Goal: Transaction & Acquisition: Book appointment/travel/reservation

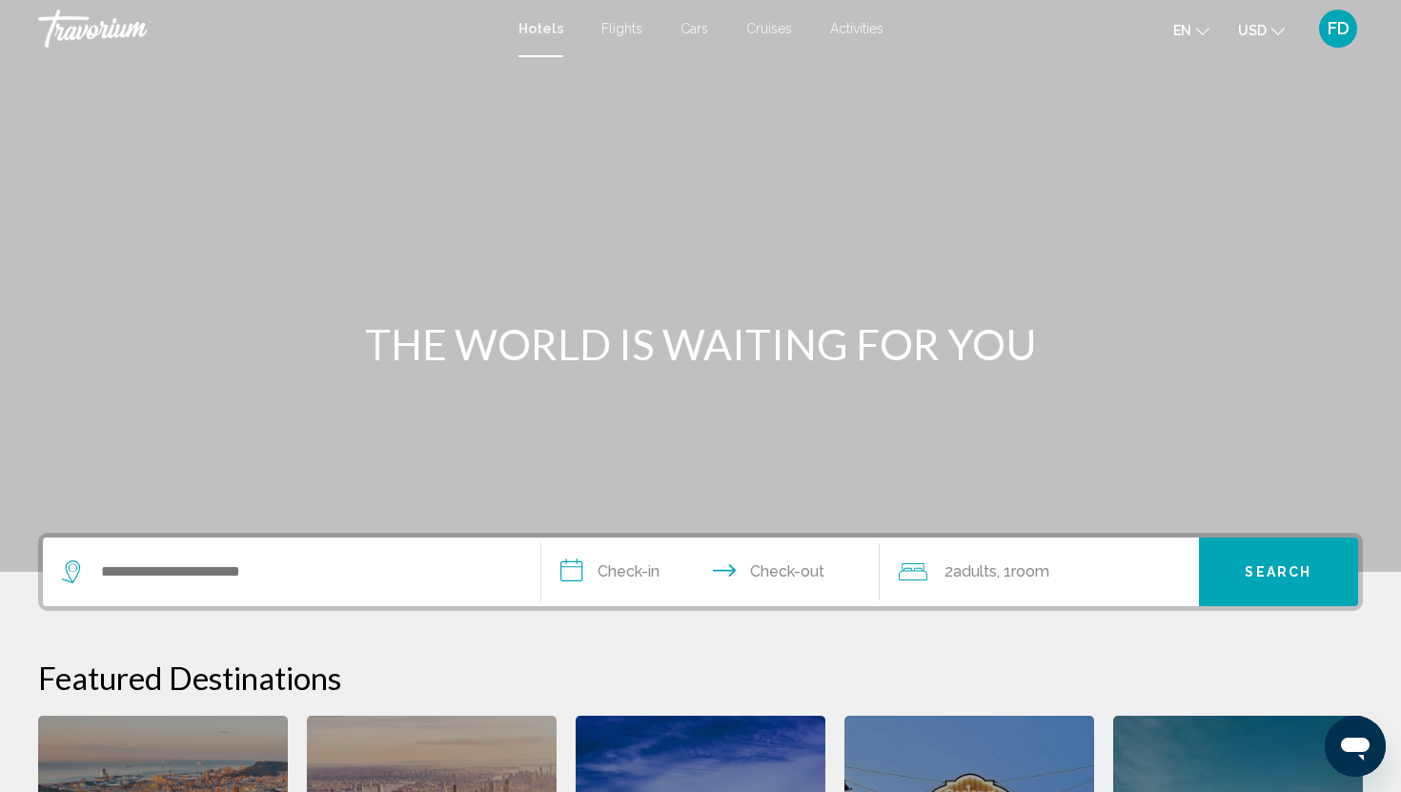
click at [439, 557] on div "Search widget" at bounding box center [291, 572] width 459 height 69
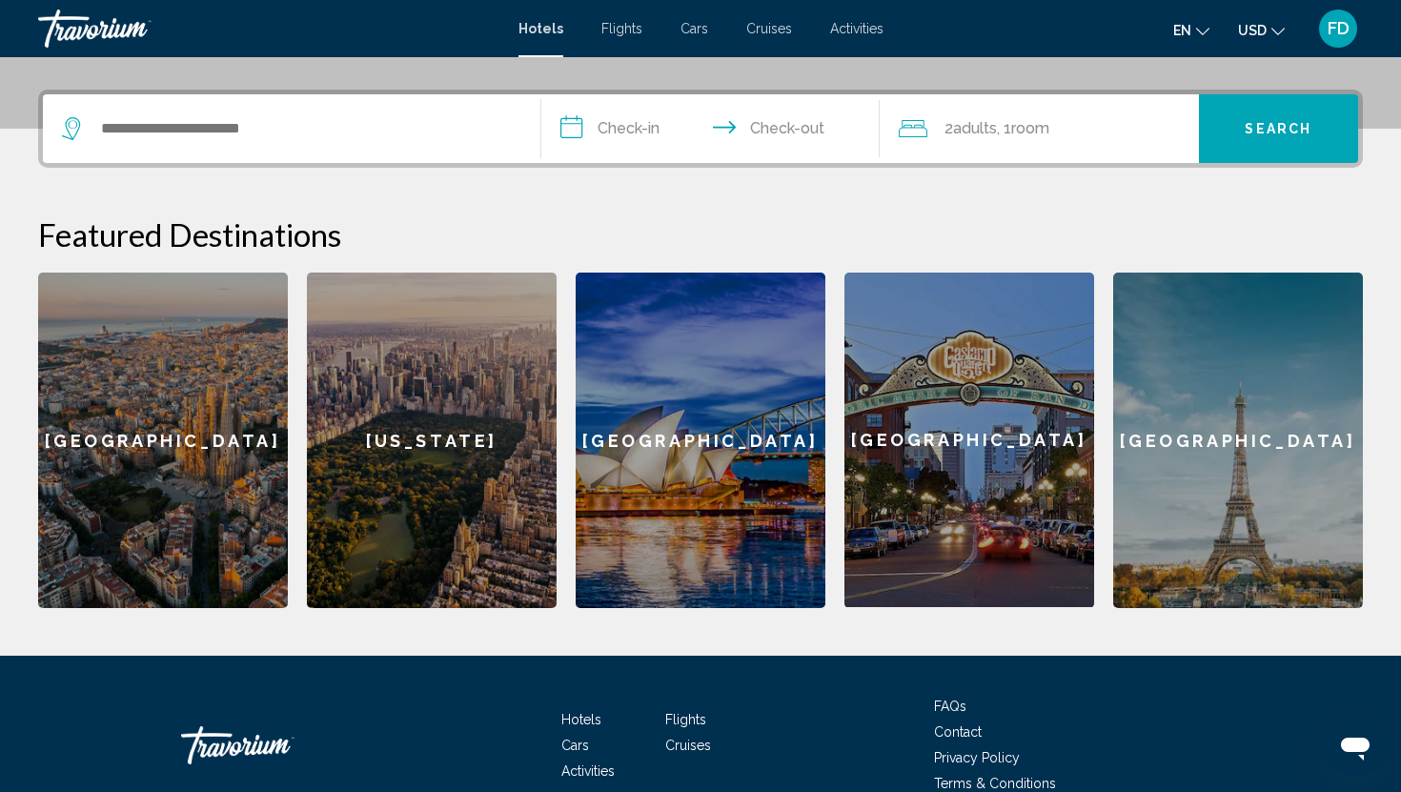
scroll to position [471, 0]
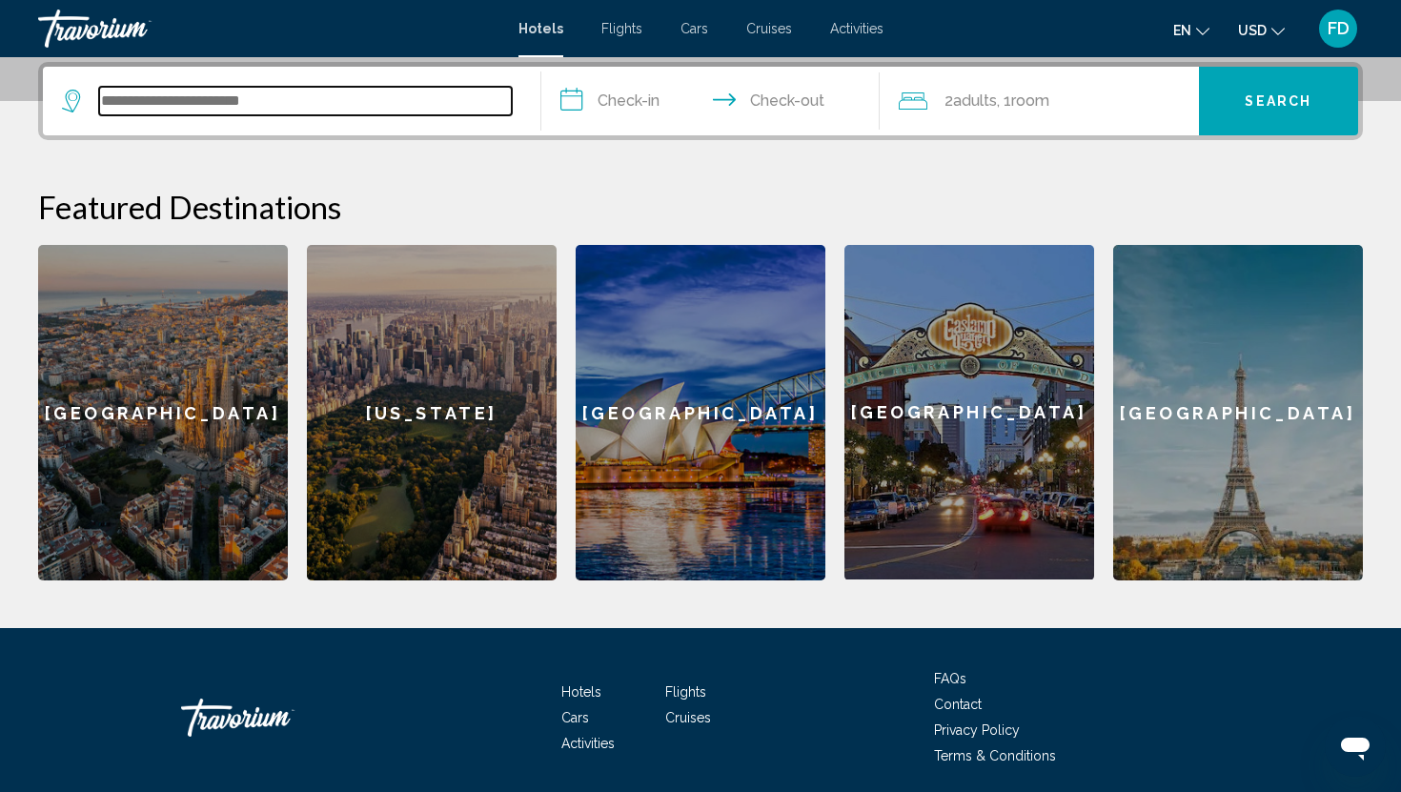
click at [329, 114] on input "Search widget" at bounding box center [305, 101] width 413 height 29
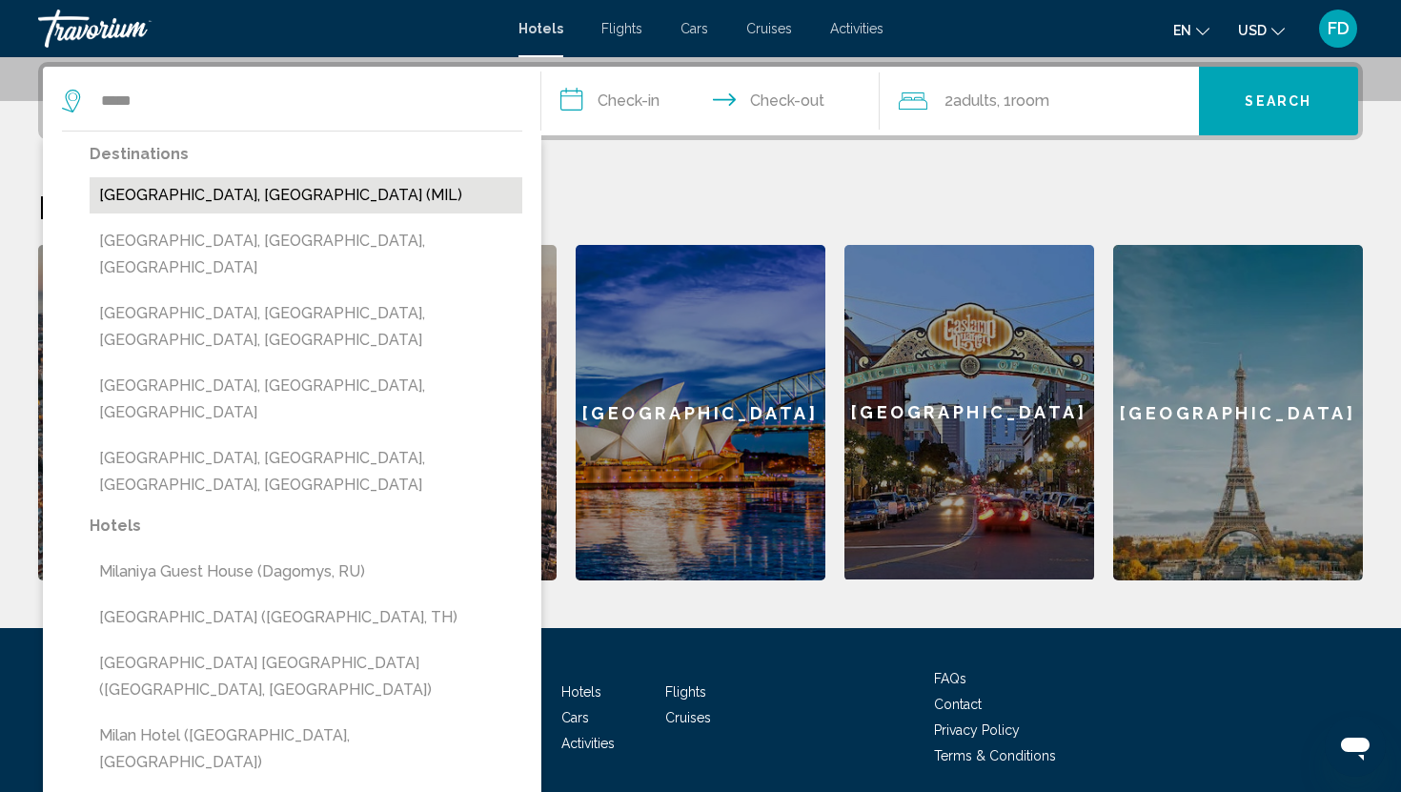
click at [265, 198] on button "[GEOGRAPHIC_DATA], [GEOGRAPHIC_DATA] (MIL)" at bounding box center [306, 195] width 433 height 36
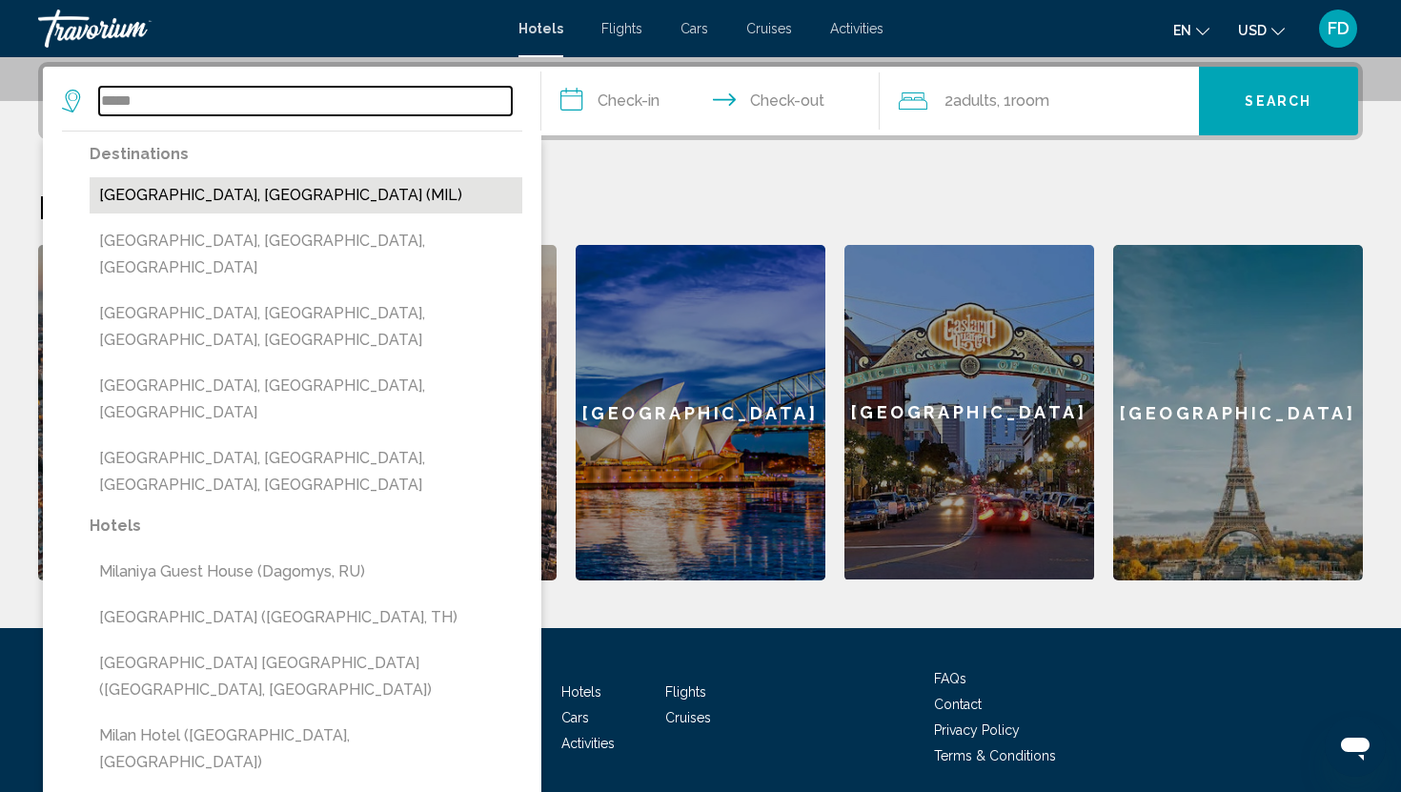
type input "**********"
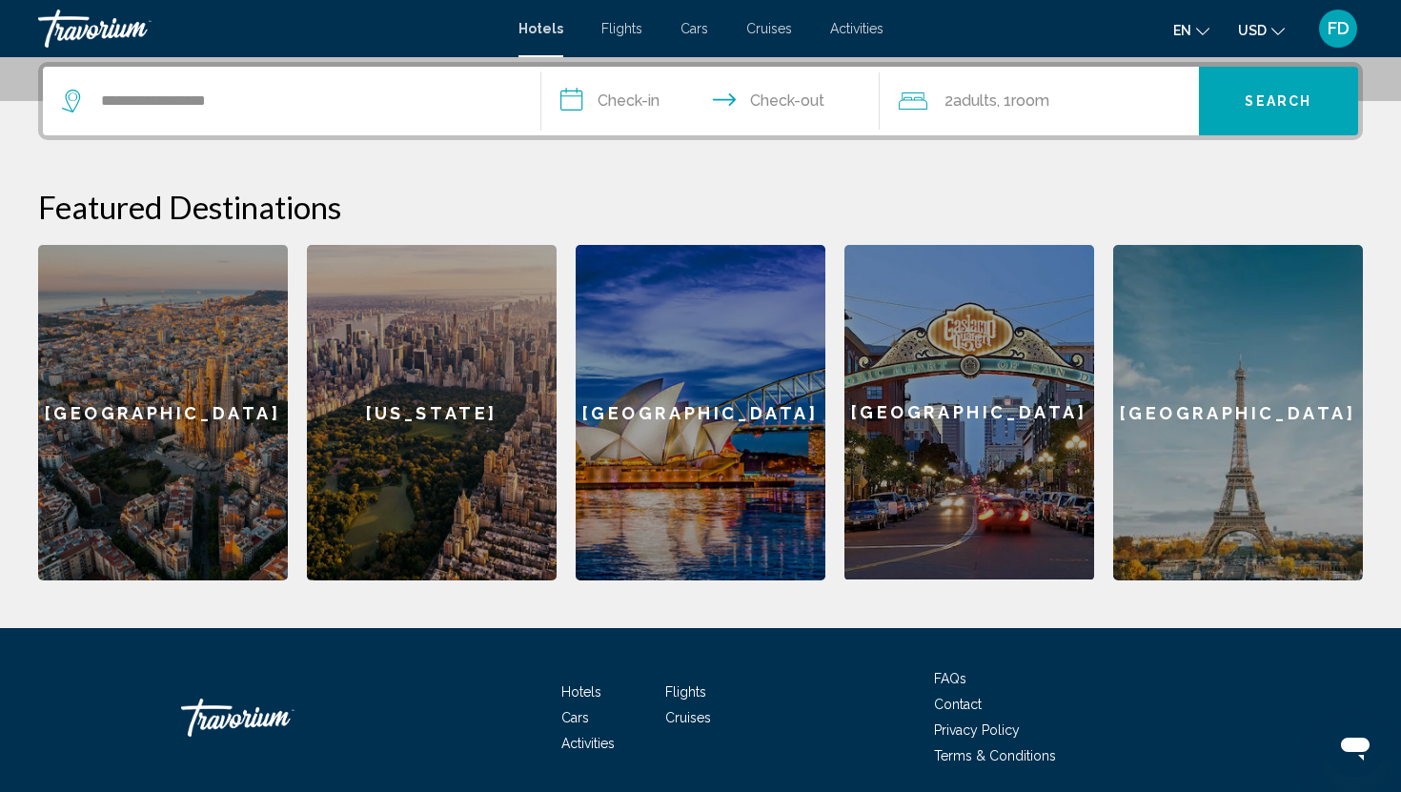
click at [594, 92] on input "**********" at bounding box center [714, 104] width 346 height 74
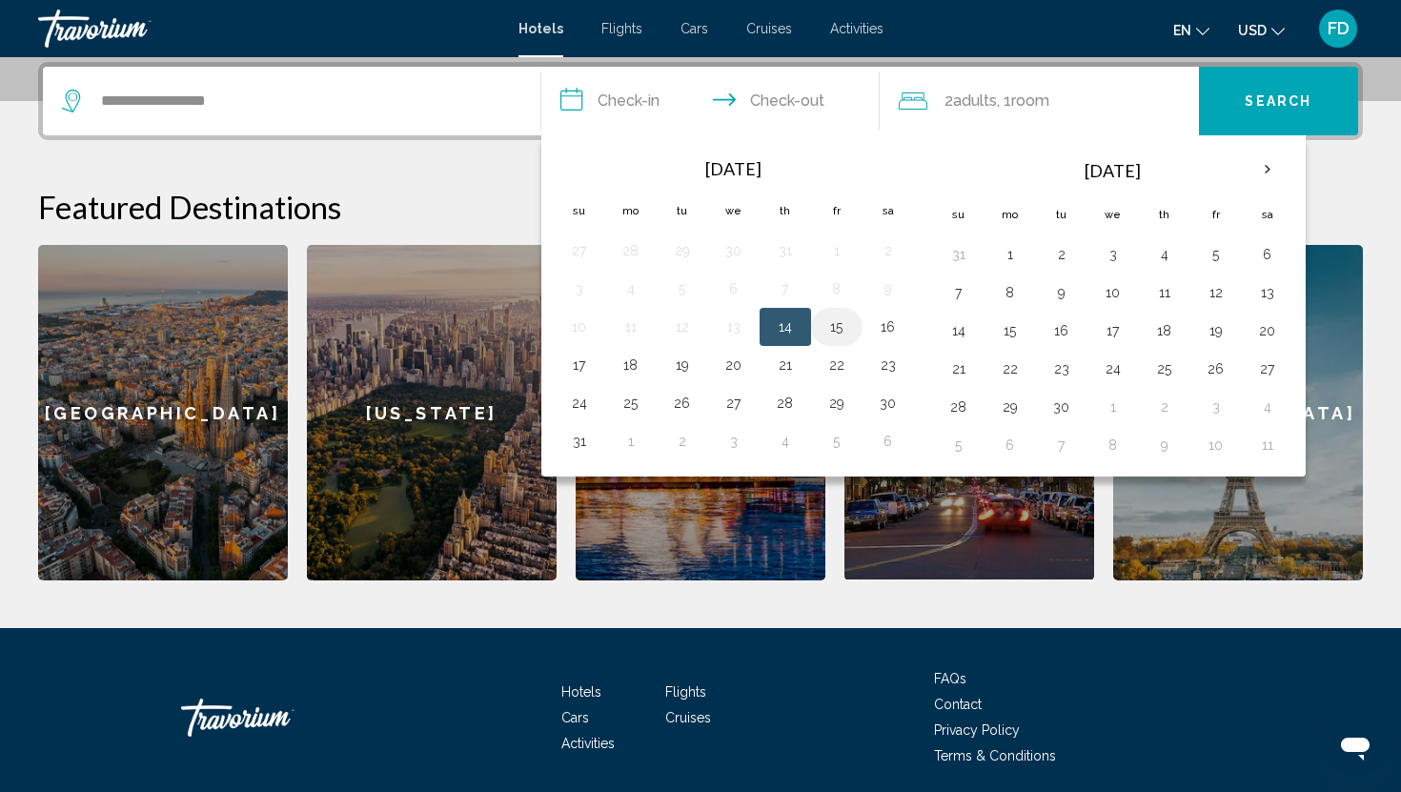
click at [836, 331] on button "15" at bounding box center [837, 327] width 31 height 27
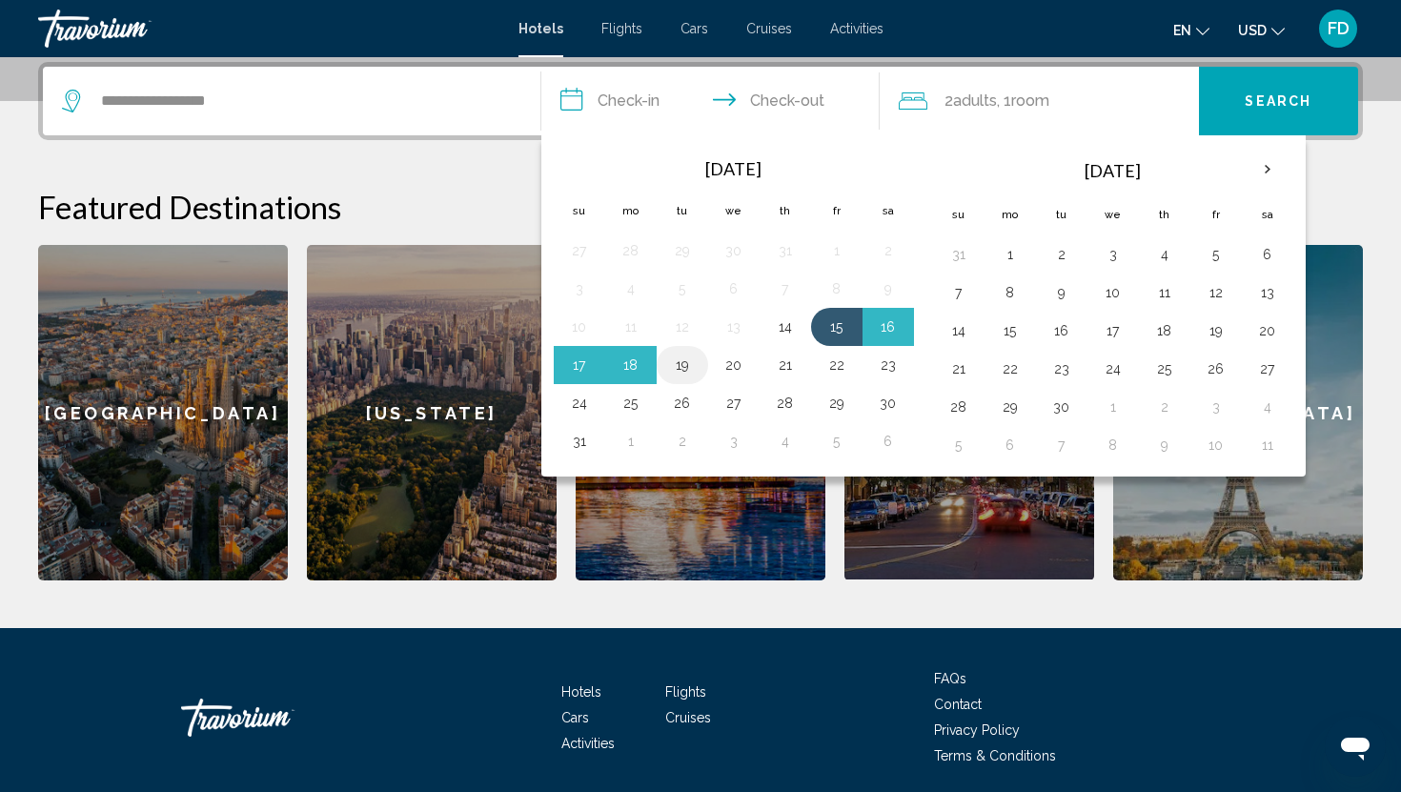
click at [684, 363] on button "19" at bounding box center [682, 365] width 31 height 27
type input "**********"
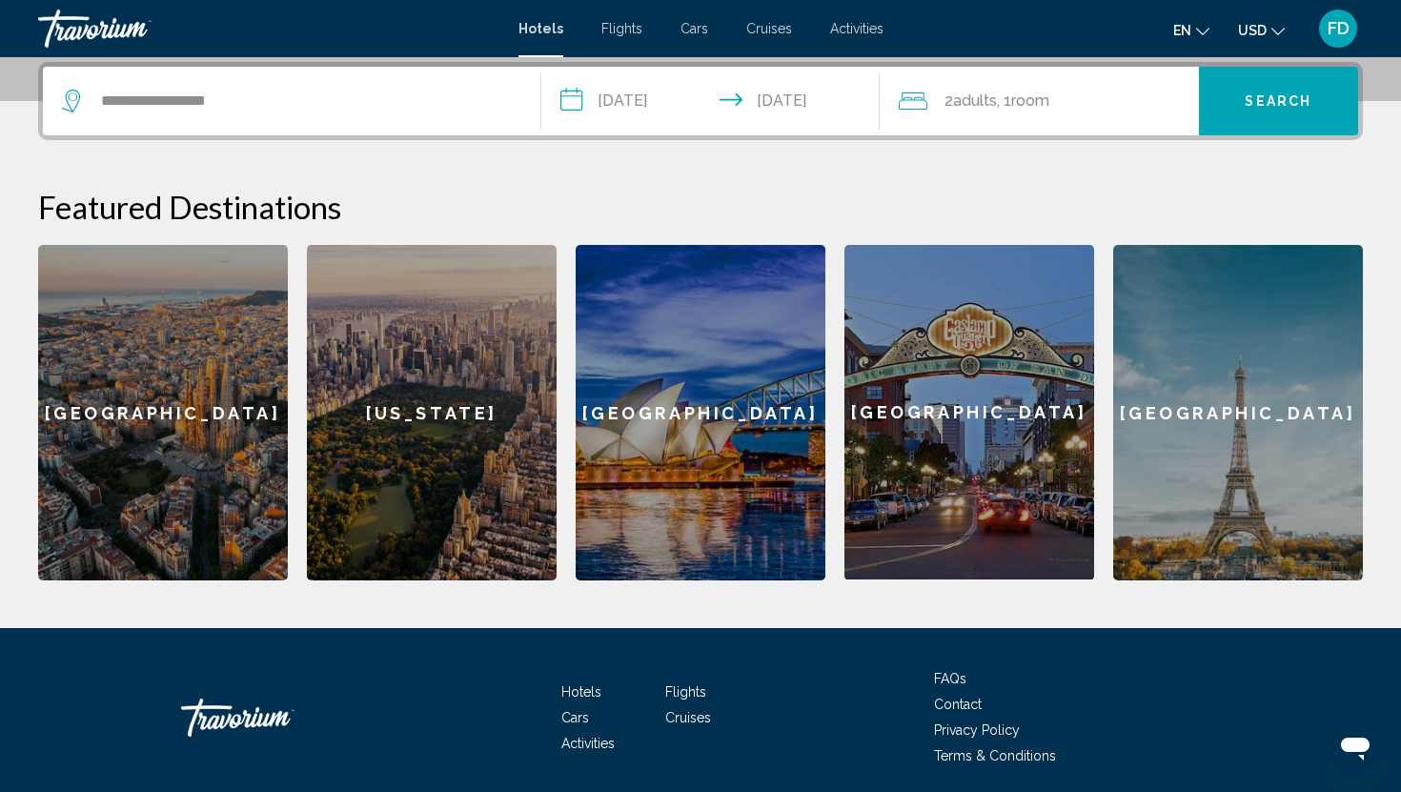
click at [1264, 99] on span "Search" at bounding box center [1278, 101] width 67 height 15
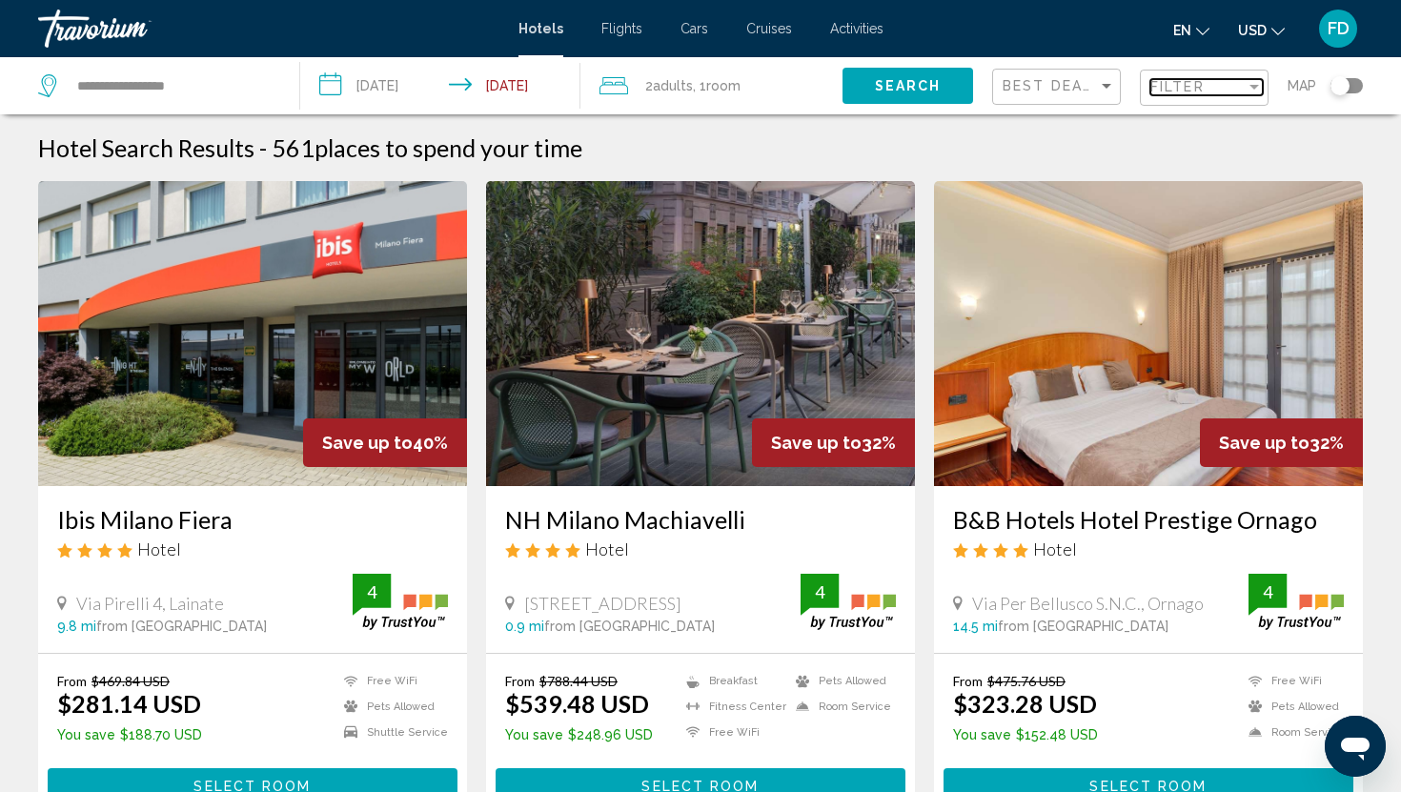
click at [1220, 82] on div "Filter" at bounding box center [1198, 86] width 95 height 15
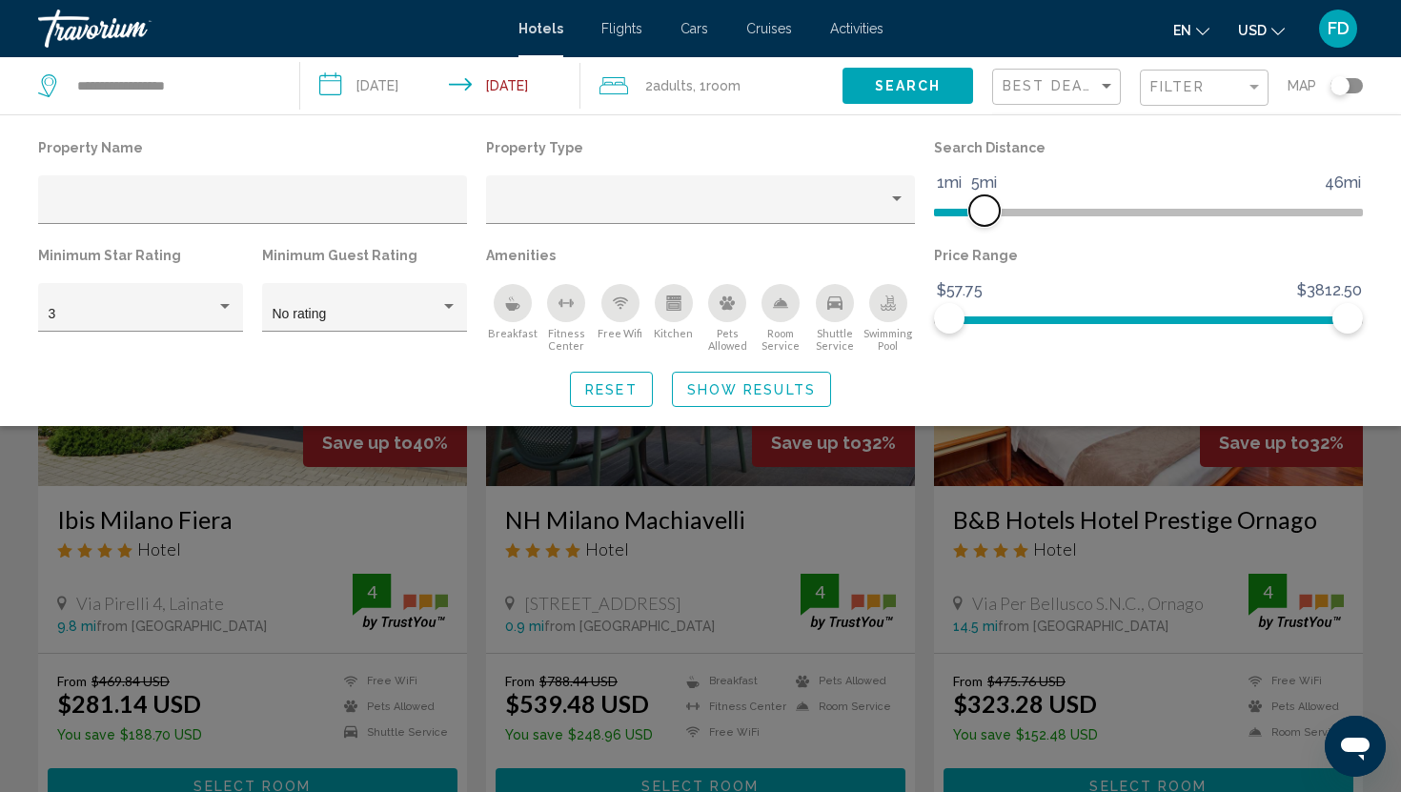
drag, startPoint x: 1202, startPoint y: 215, endPoint x: 983, endPoint y: 215, distance: 219.2
click at [983, 215] on span "Hotel Filters" at bounding box center [984, 210] width 31 height 31
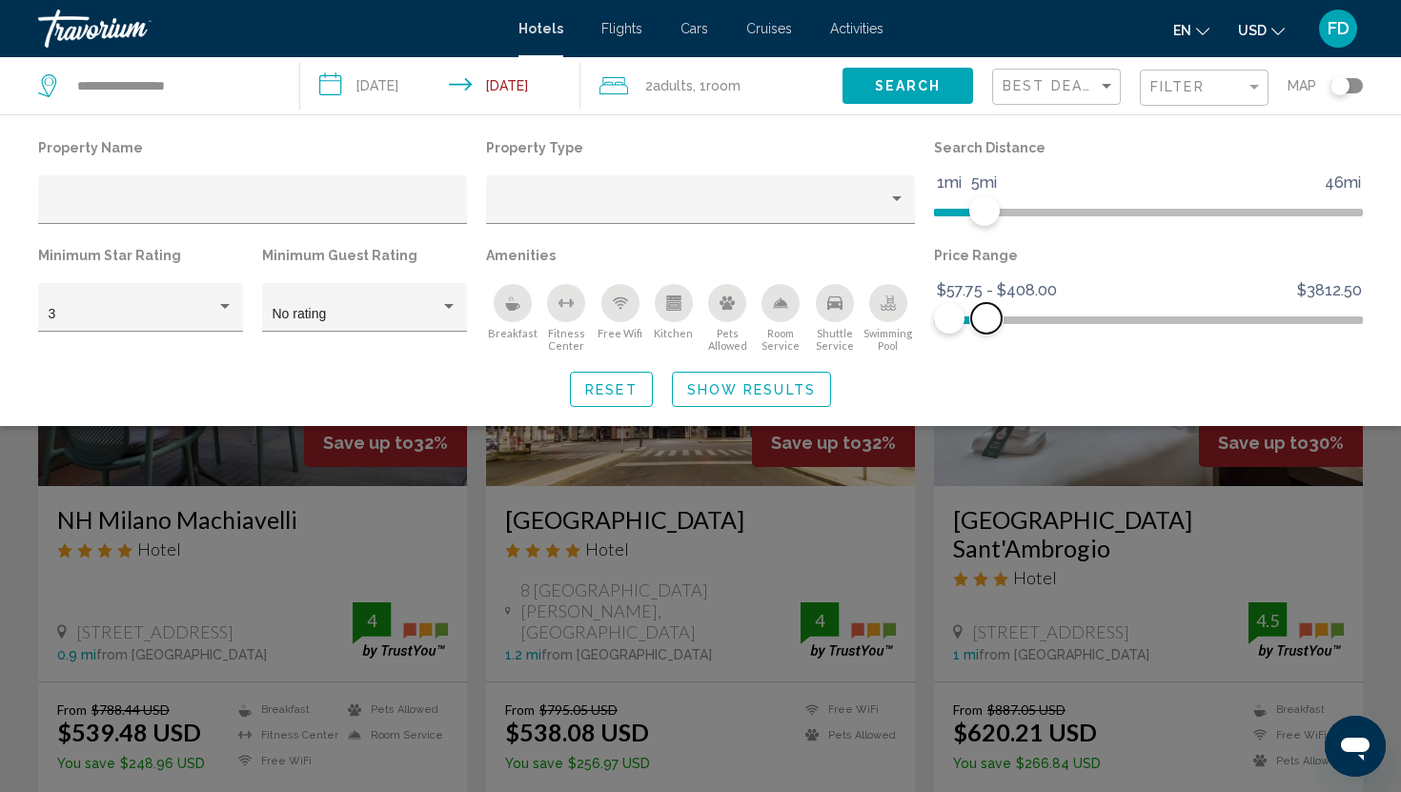
drag, startPoint x: 1353, startPoint y: 317, endPoint x: 986, endPoint y: 331, distance: 367.2
click at [986, 331] on span "Hotel Filters" at bounding box center [986, 318] width 31 height 31
click at [782, 382] on span "Show Results" at bounding box center [751, 389] width 129 height 15
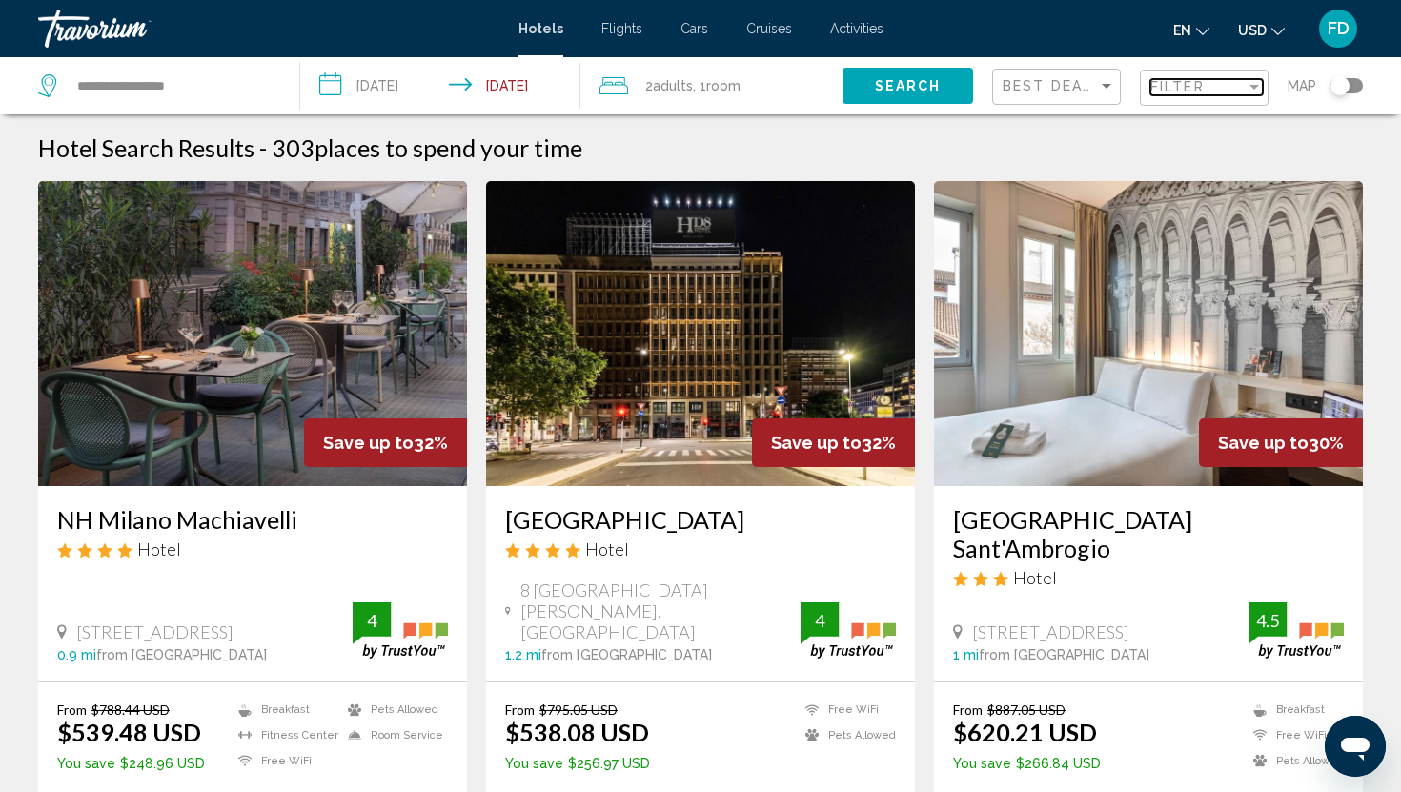
click at [1184, 90] on span "Filter" at bounding box center [1178, 86] width 54 height 15
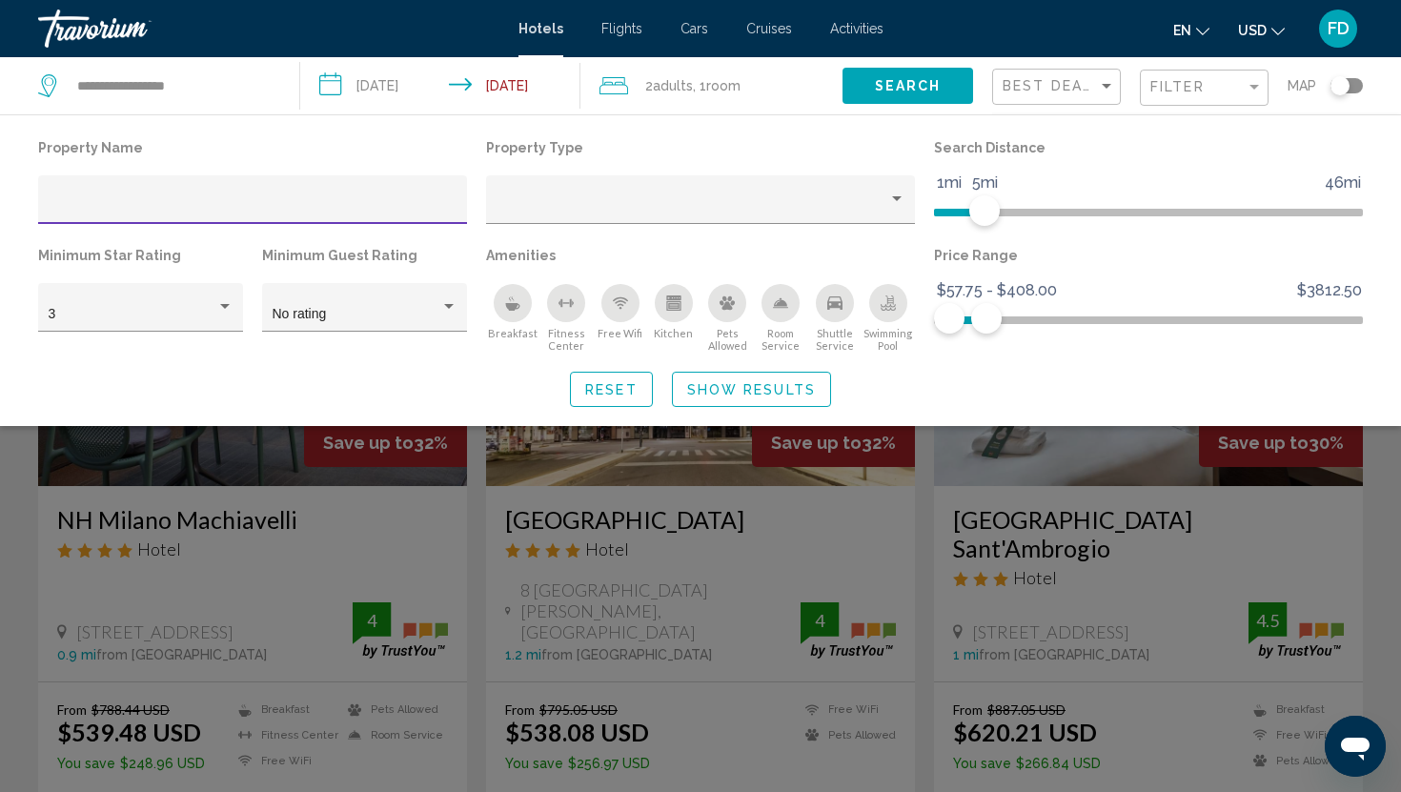
click at [775, 390] on span "Show Results" at bounding box center [751, 389] width 129 height 15
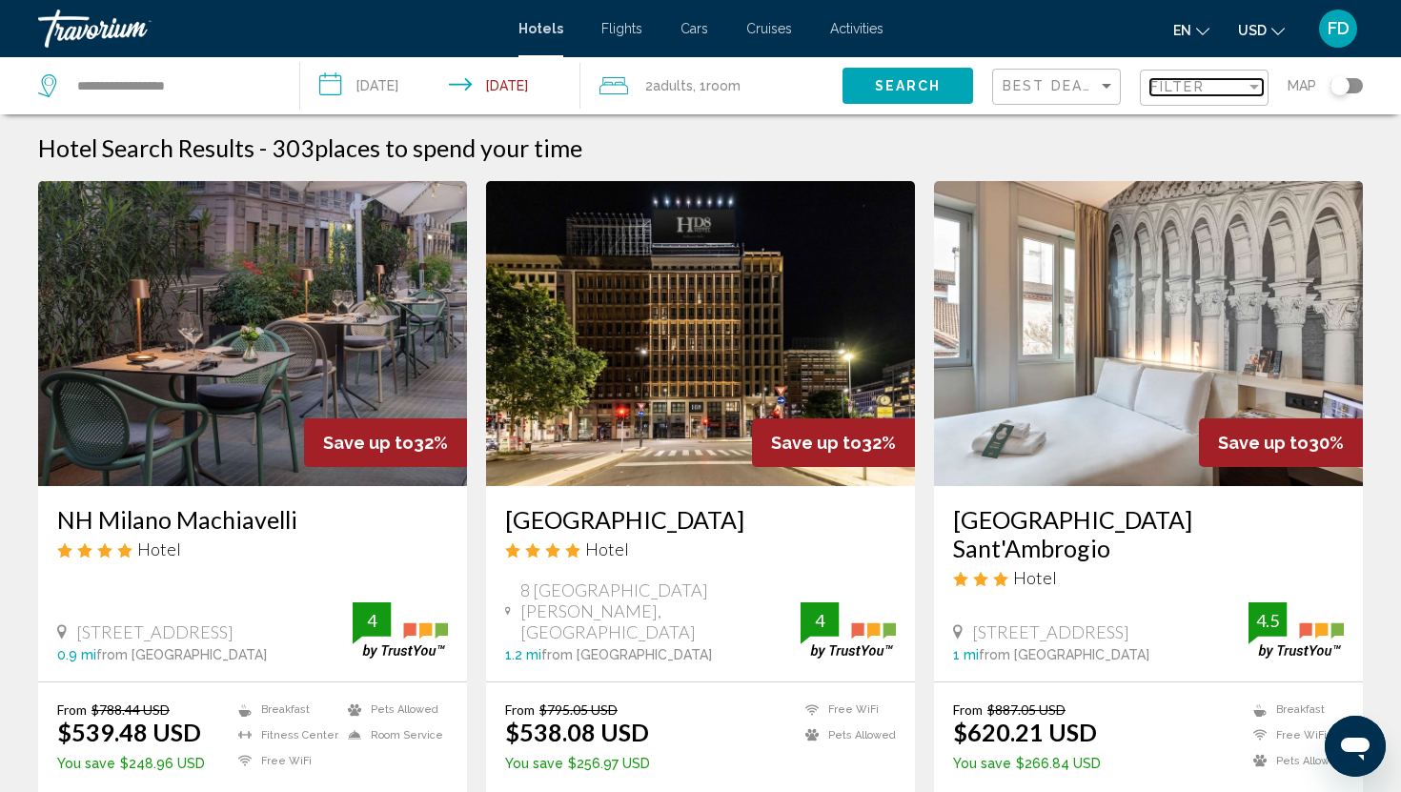
click at [1199, 84] on span "Filter" at bounding box center [1178, 86] width 54 height 15
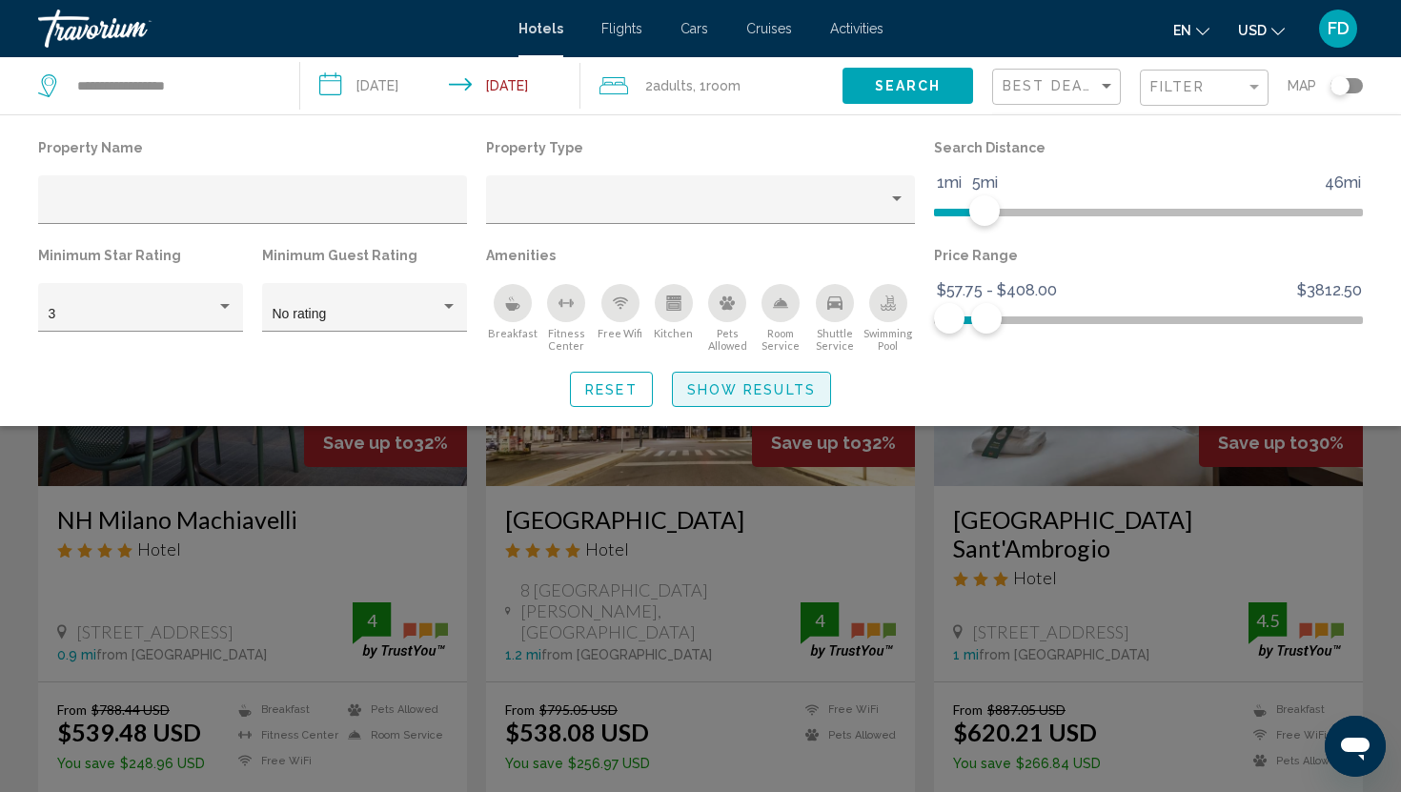
click at [744, 395] on span "Show Results" at bounding box center [751, 389] width 129 height 15
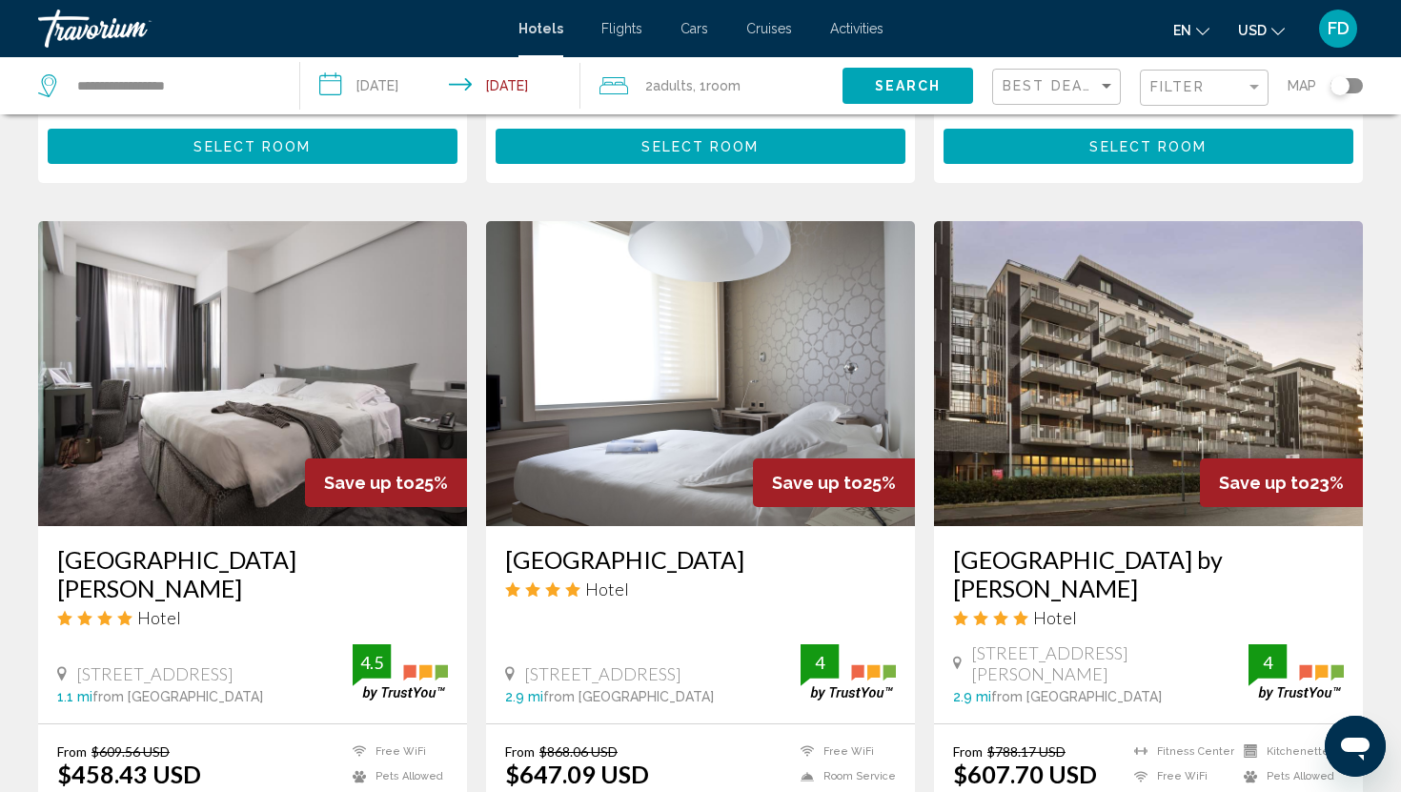
scroll to position [2087, 0]
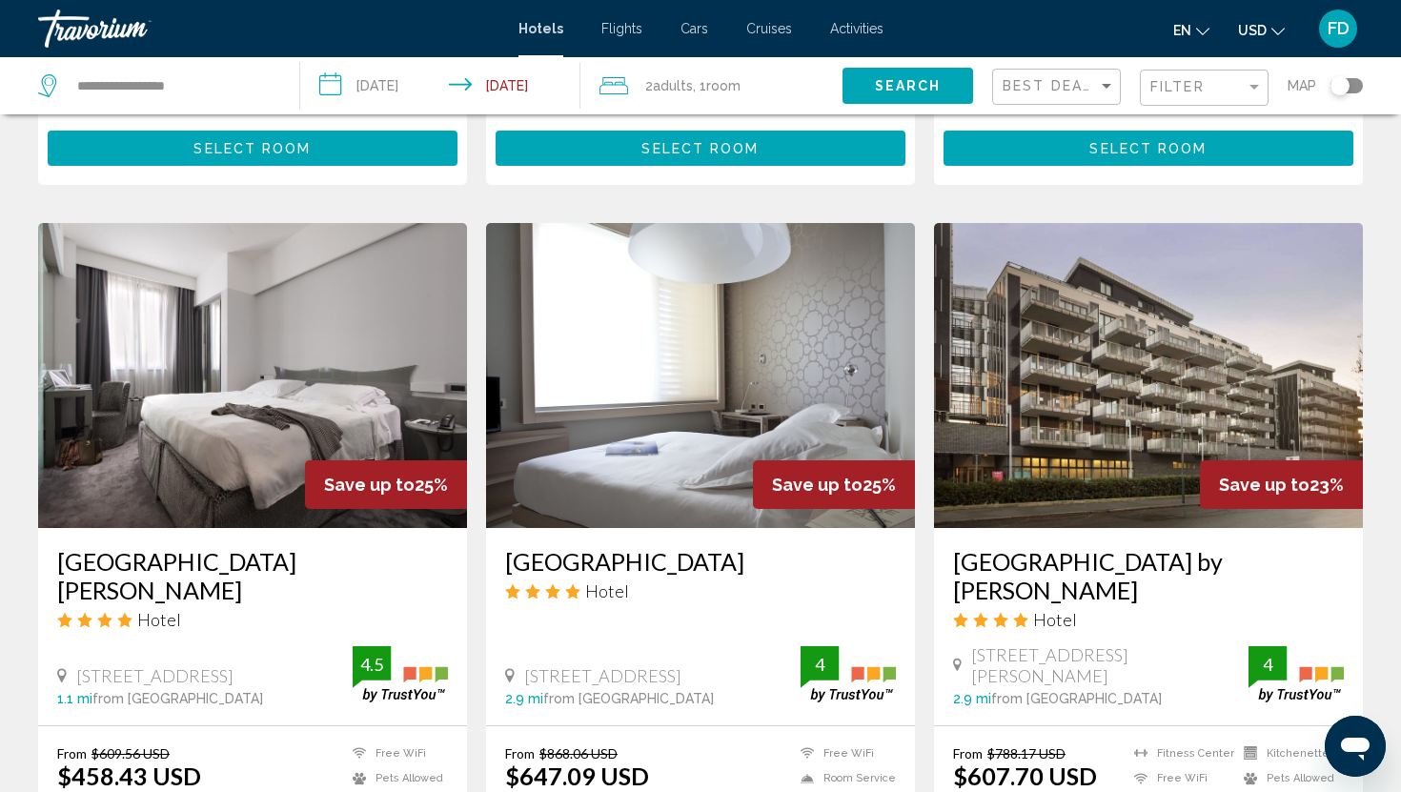
click at [209, 318] on img "Main content" at bounding box center [252, 375] width 429 height 305
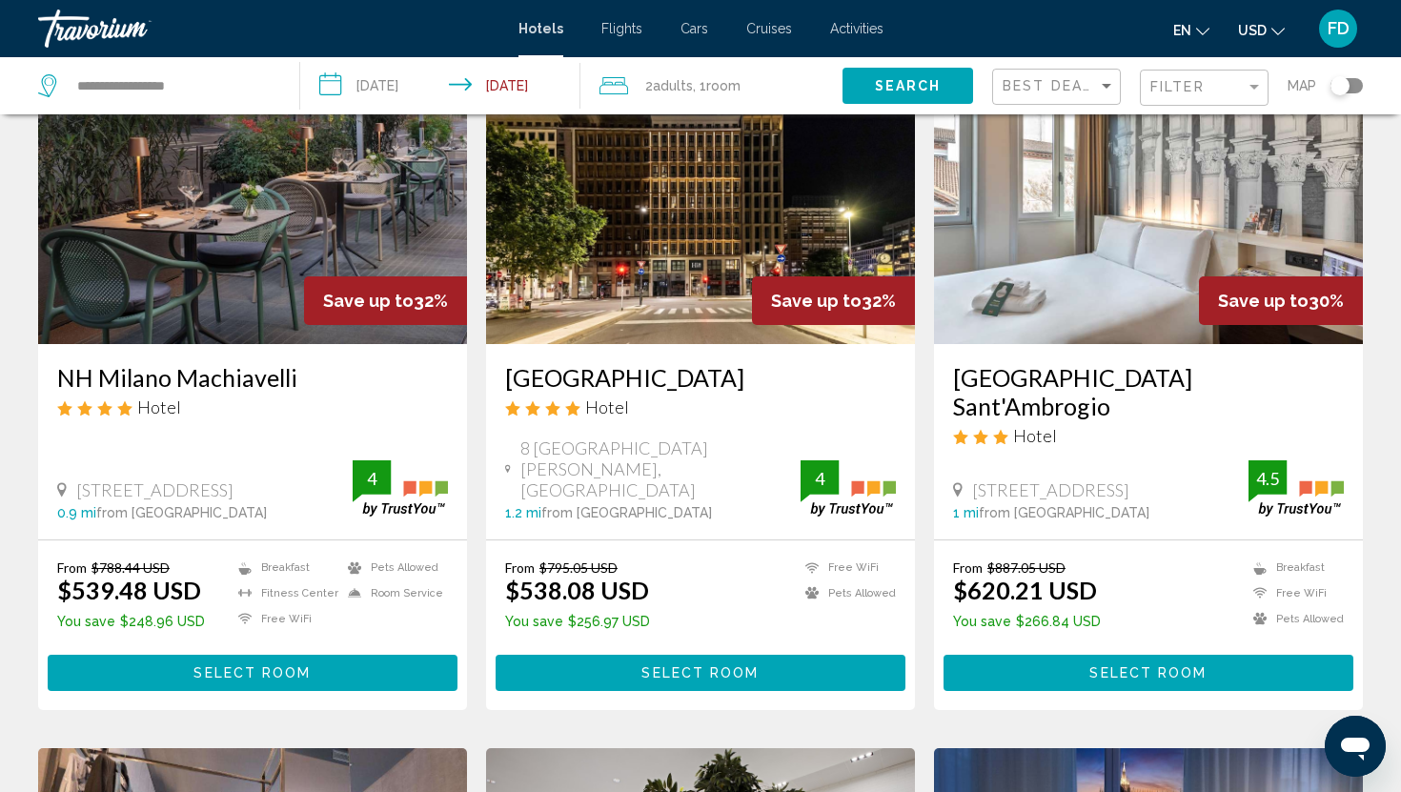
scroll to position [155, 0]
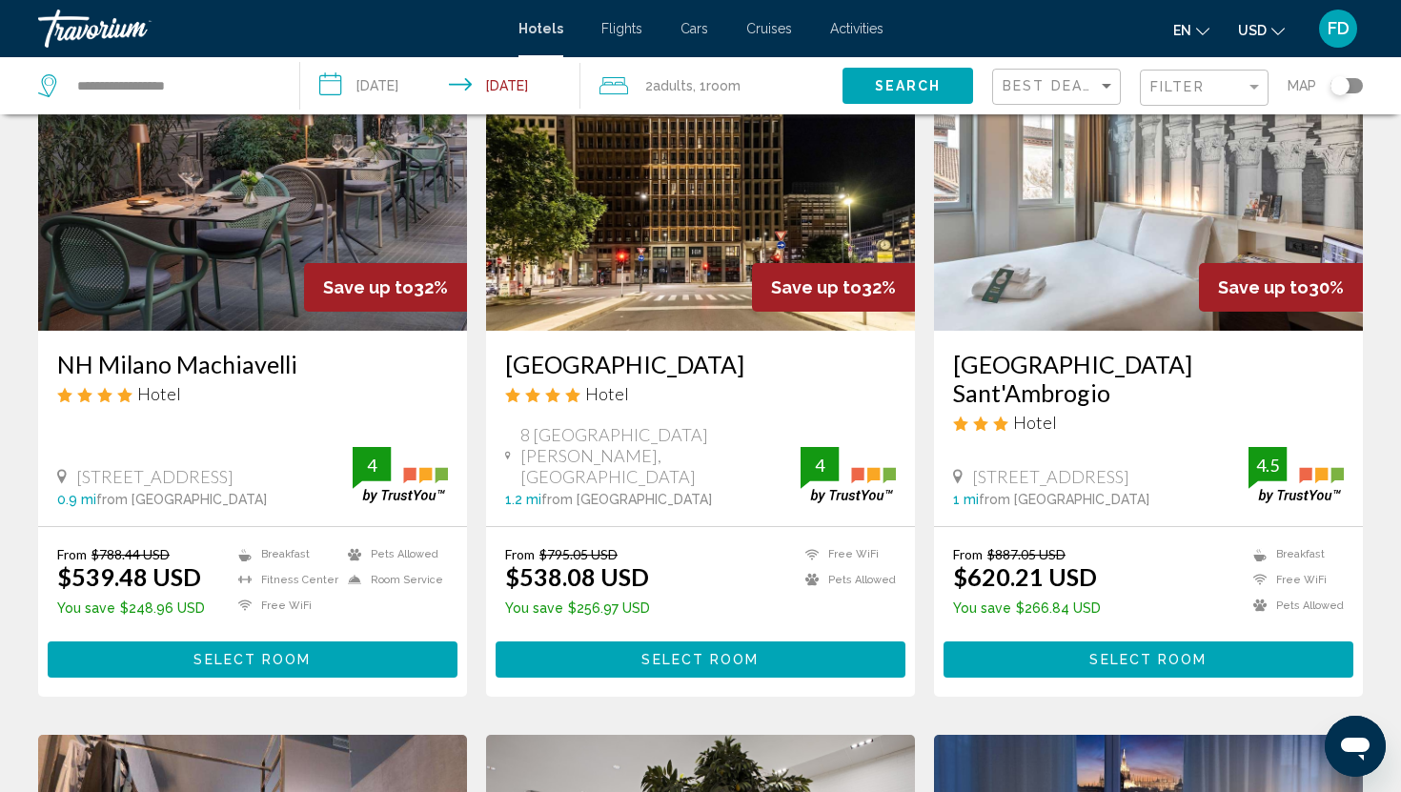
click at [335, 264] on div "Save up to 32%" at bounding box center [385, 287] width 163 height 49
click at [317, 642] on button "Select Room" at bounding box center [253, 659] width 410 height 35
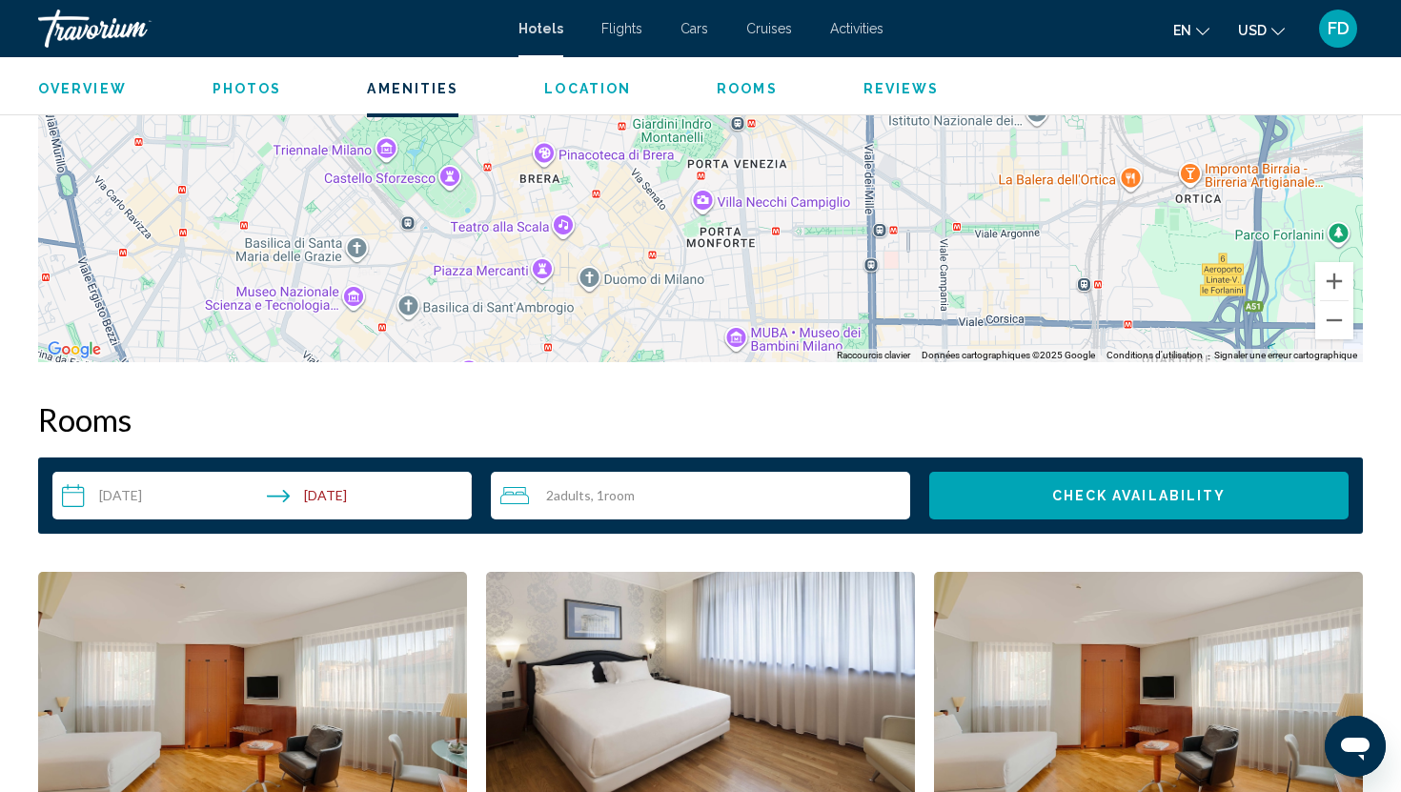
scroll to position [1425, 0]
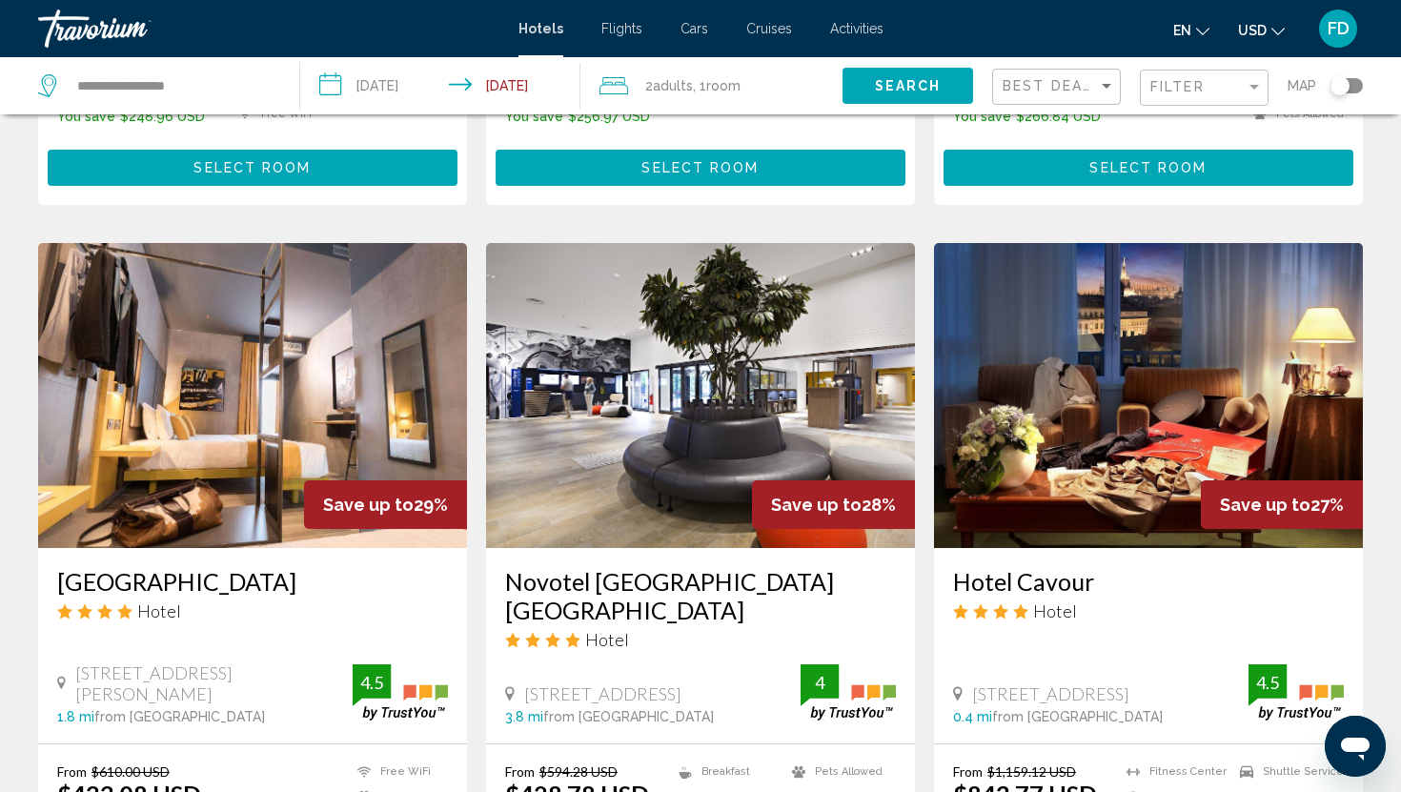
scroll to position [646, 0]
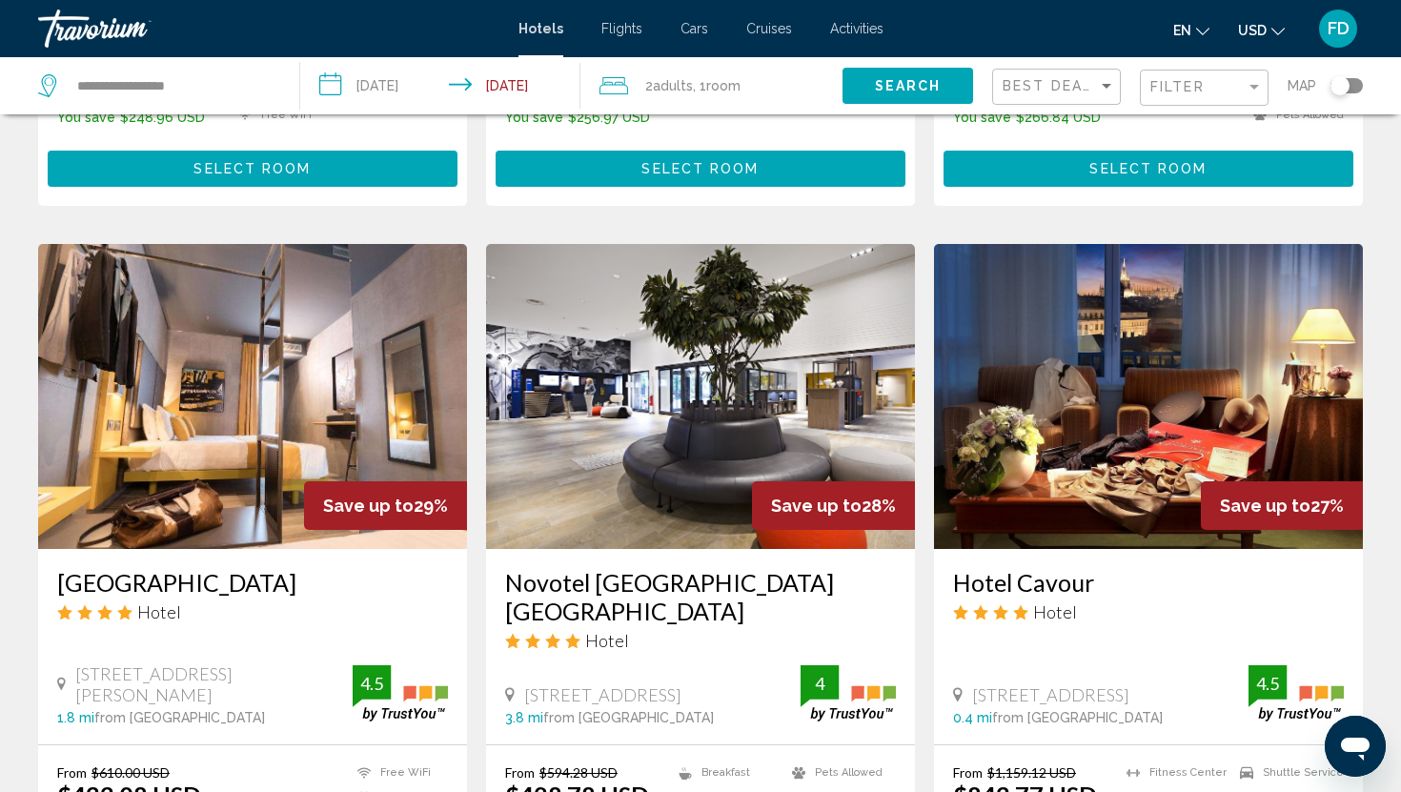
click at [896, 284] on img "Main content" at bounding box center [700, 396] width 429 height 305
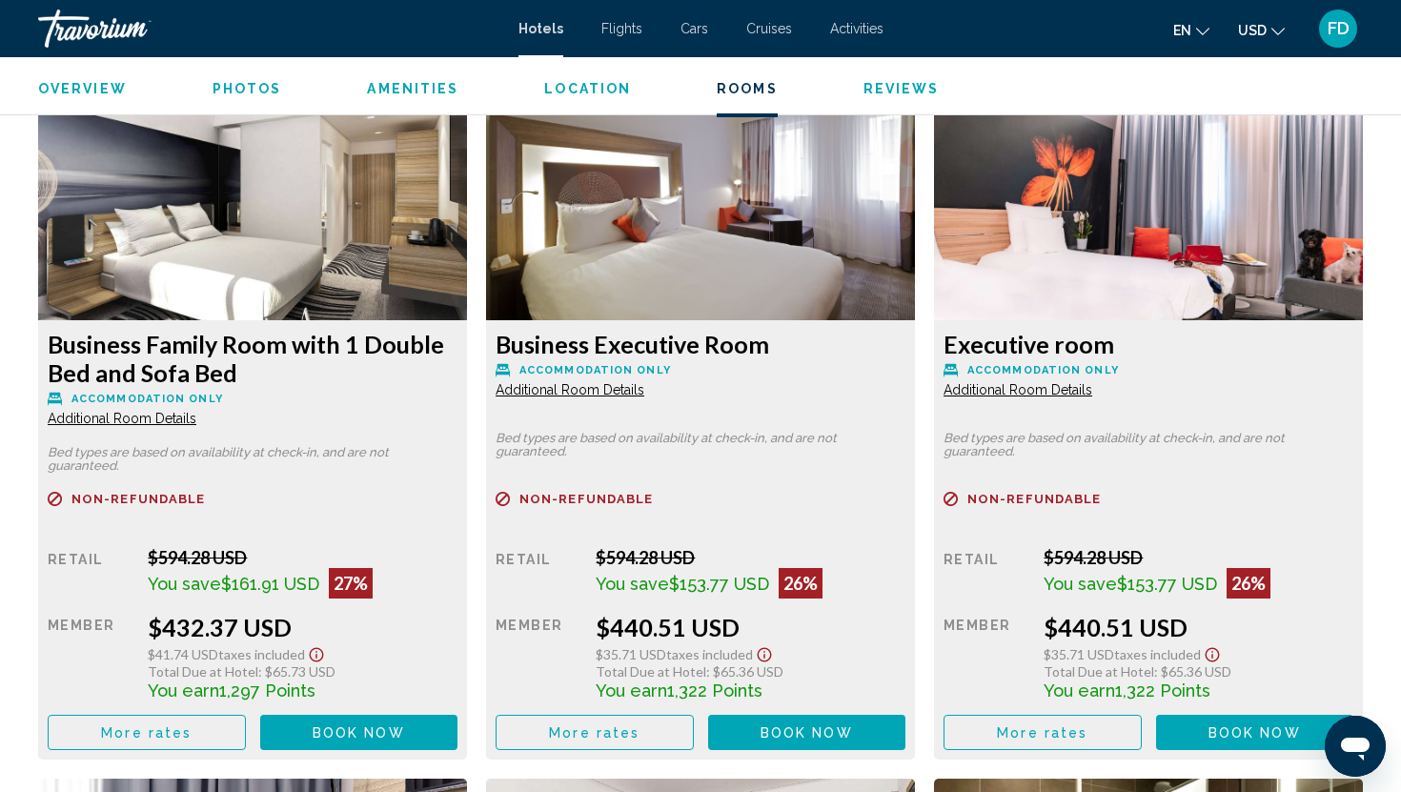
scroll to position [2608, 0]
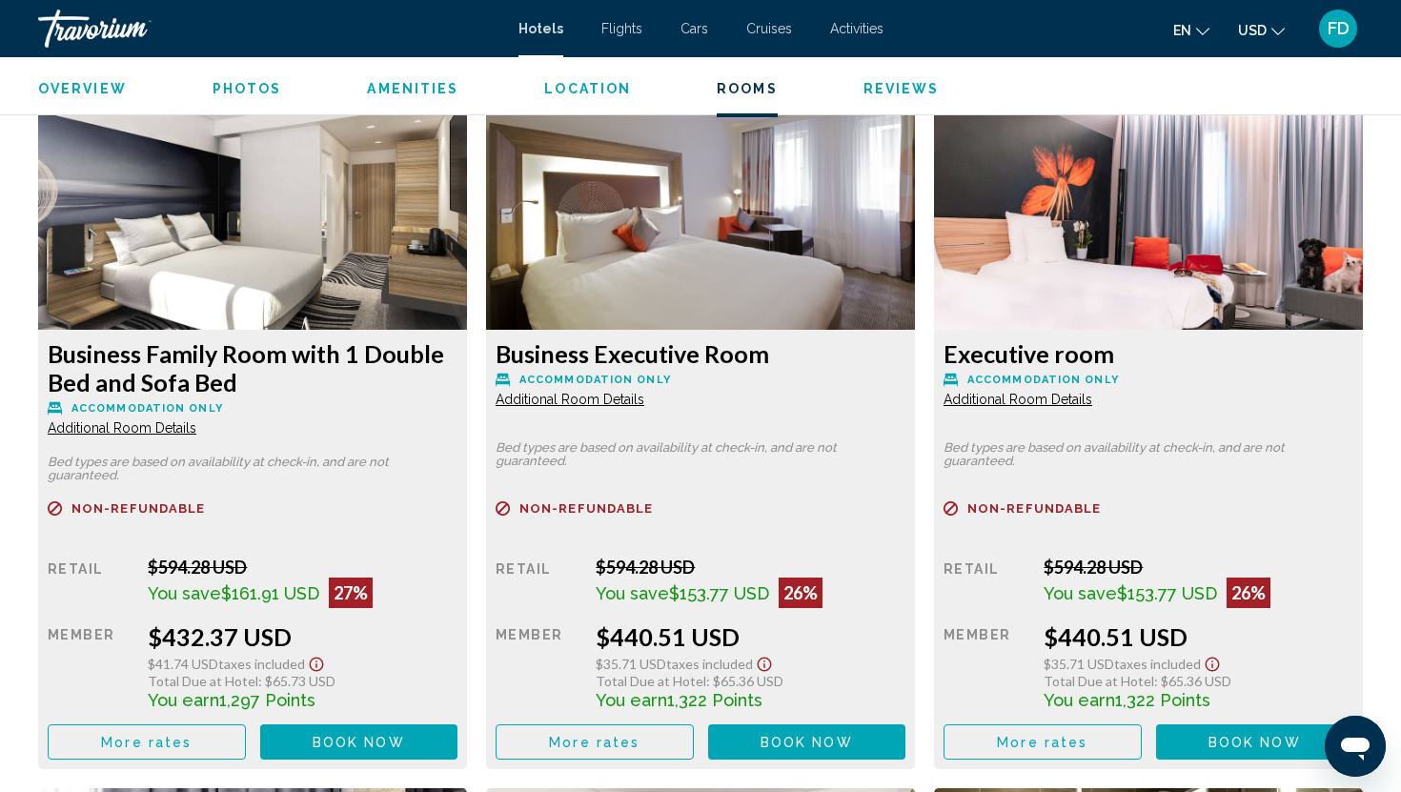
click at [467, 326] on img "Main content" at bounding box center [252, 211] width 429 height 238
click at [467, 275] on img "Main content" at bounding box center [252, 211] width 429 height 238
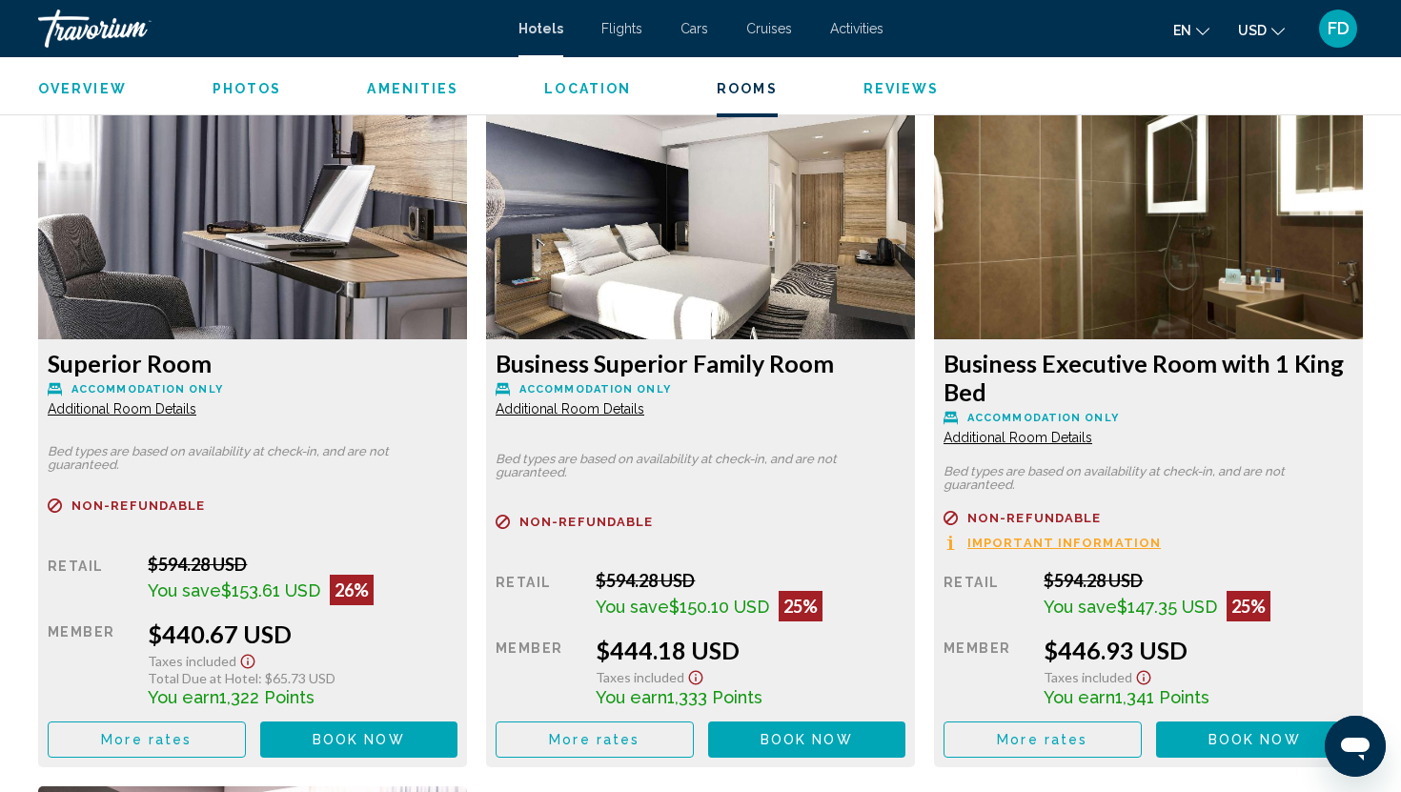
scroll to position [3308, 0]
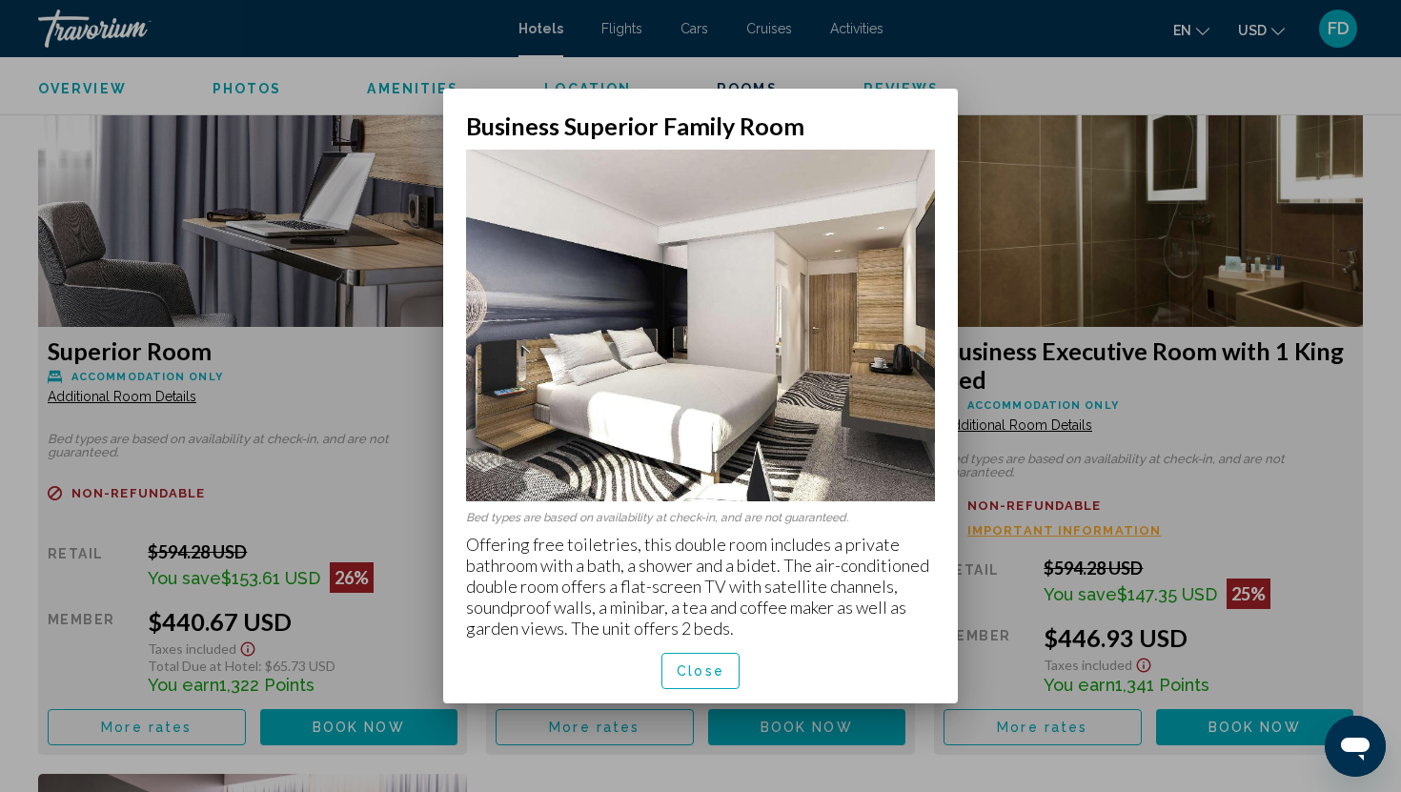
click at [691, 720] on div at bounding box center [700, 396] width 1401 height 792
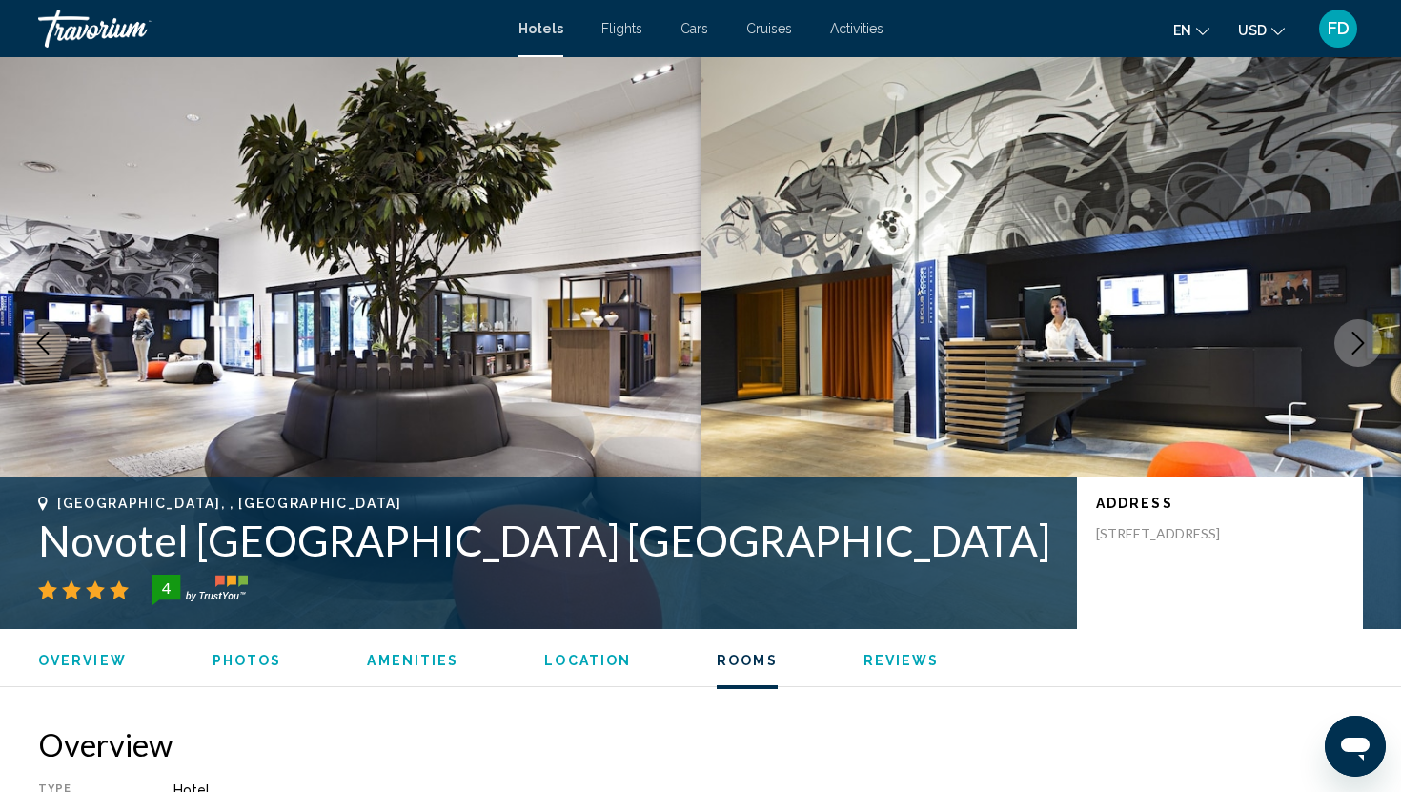
scroll to position [3308, 0]
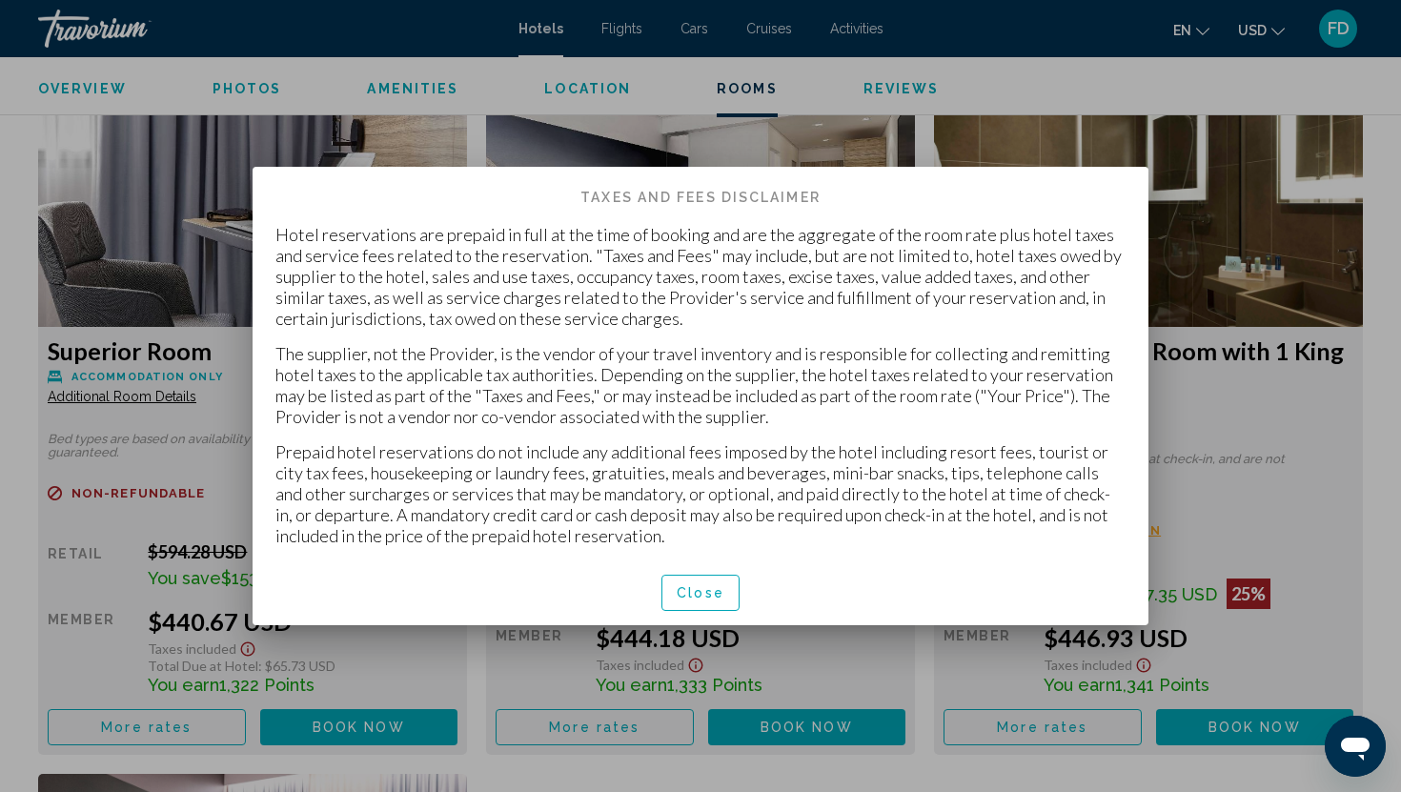
scroll to position [0, 0]
click at [691, 591] on span "Close" at bounding box center [701, 593] width 48 height 15
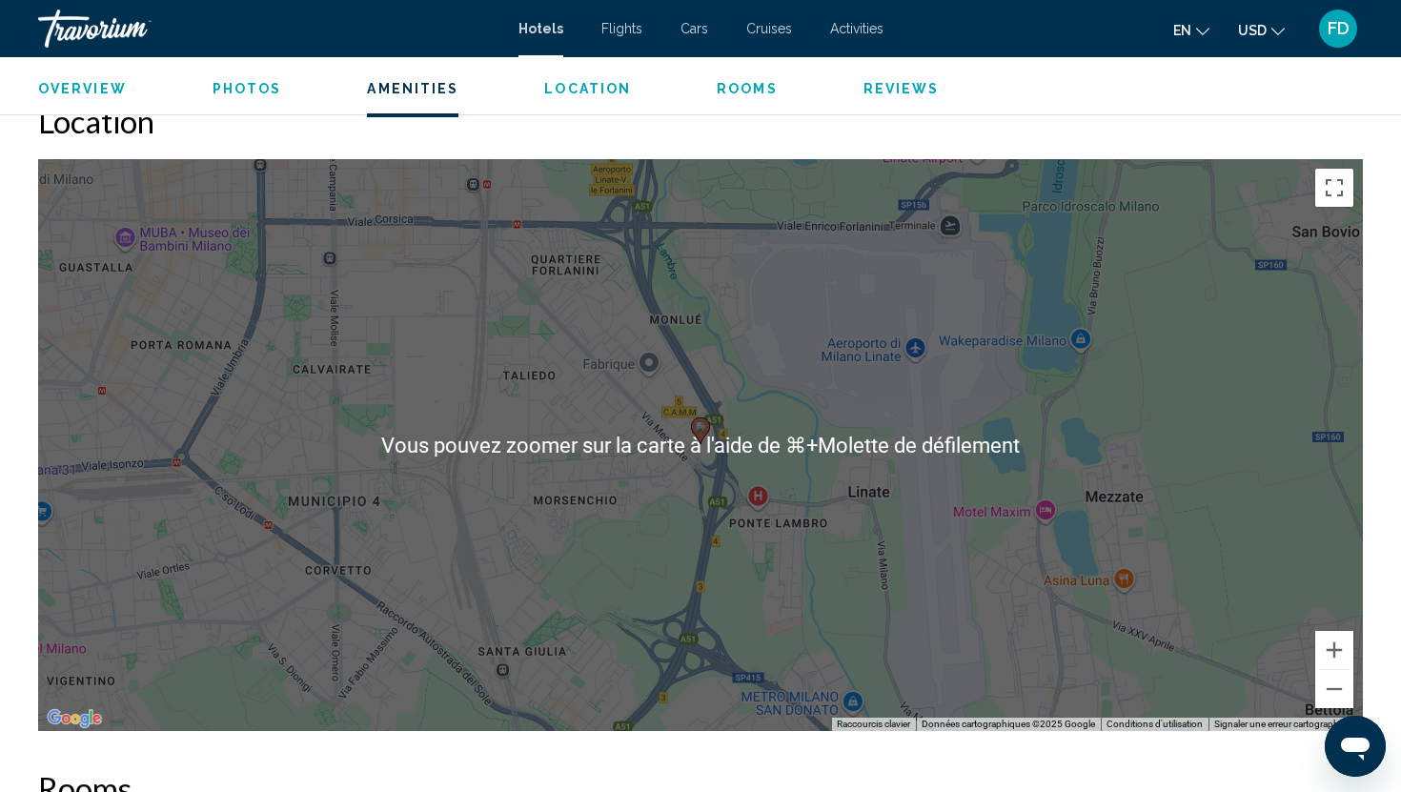
scroll to position [1762, 0]
